Goal: Task Accomplishment & Management: Manage account settings

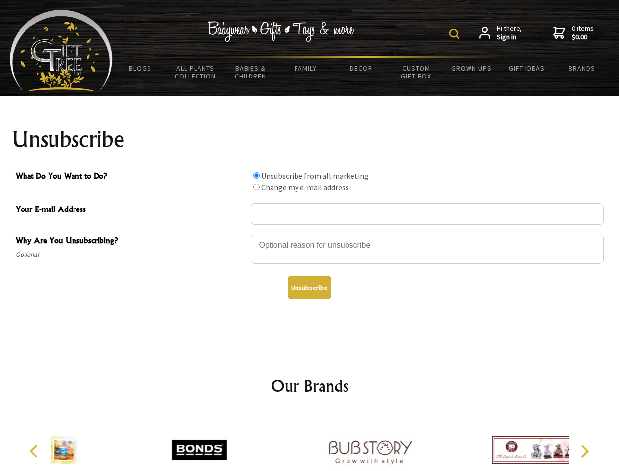
click at [456, 34] on img at bounding box center [455, 34] width 10 height 10
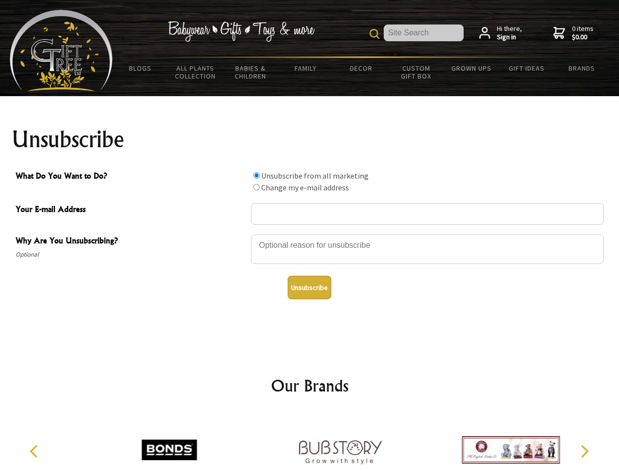
click at [310, 234] on div at bounding box center [427, 250] width 353 height 34
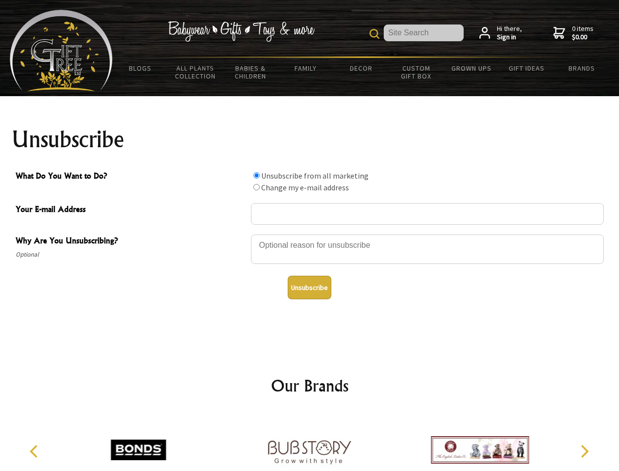
click at [257, 175] on input "What Do You Want to Do?" at bounding box center [257, 175] width 6 height 6
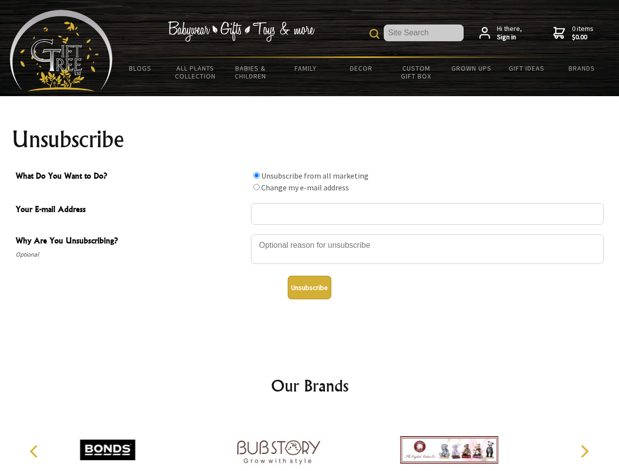
click at [257, 187] on input "What Do You Want to Do?" at bounding box center [257, 187] width 6 height 6
radio input "true"
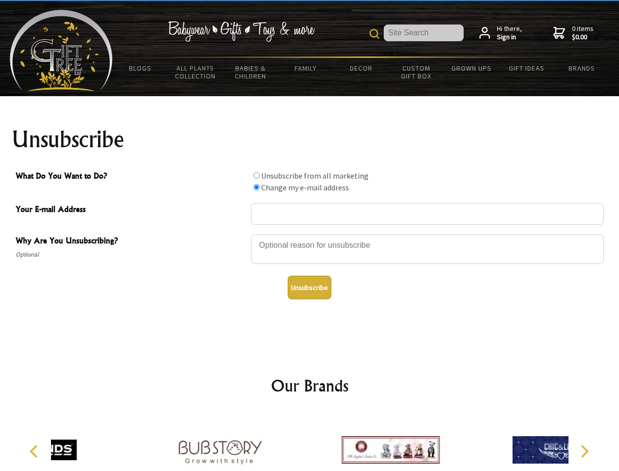
click at [310, 287] on button "Unsubscribe" at bounding box center [310, 288] width 44 height 24
click at [310, 442] on div at bounding box center [391, 451] width 171 height 77
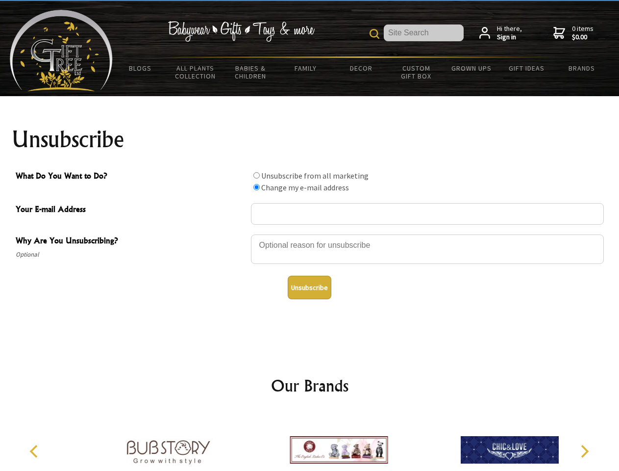
click at [35, 451] on icon "Previous" at bounding box center [34, 451] width 13 height 13
click at [585, 451] on icon "Next" at bounding box center [584, 451] width 13 height 13
